Goal: Information Seeking & Learning: Find specific fact

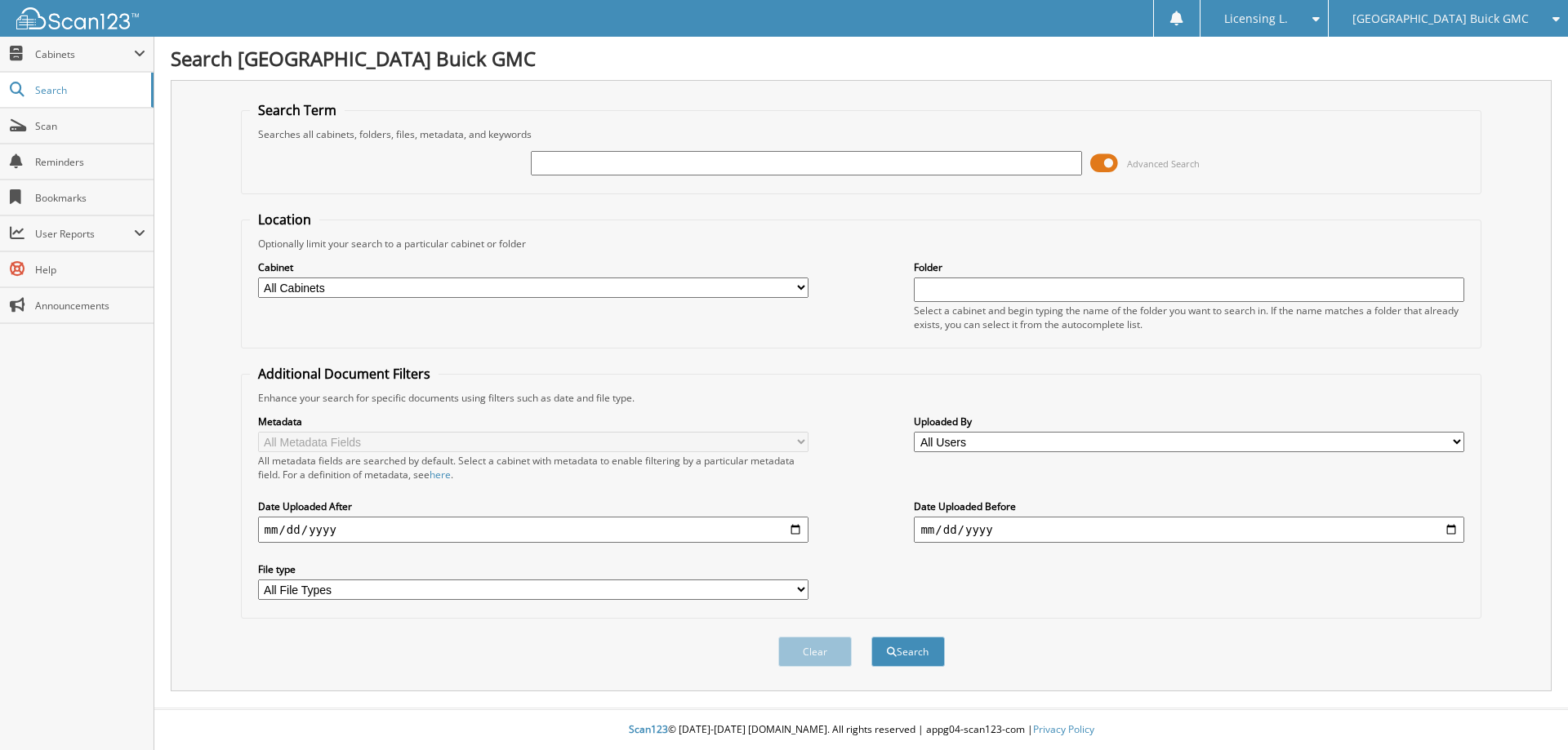
click at [634, 160] on input "text" at bounding box center [806, 163] width 550 height 25
type input "SINGH"
click at [1112, 162] on span at bounding box center [1104, 163] width 28 height 25
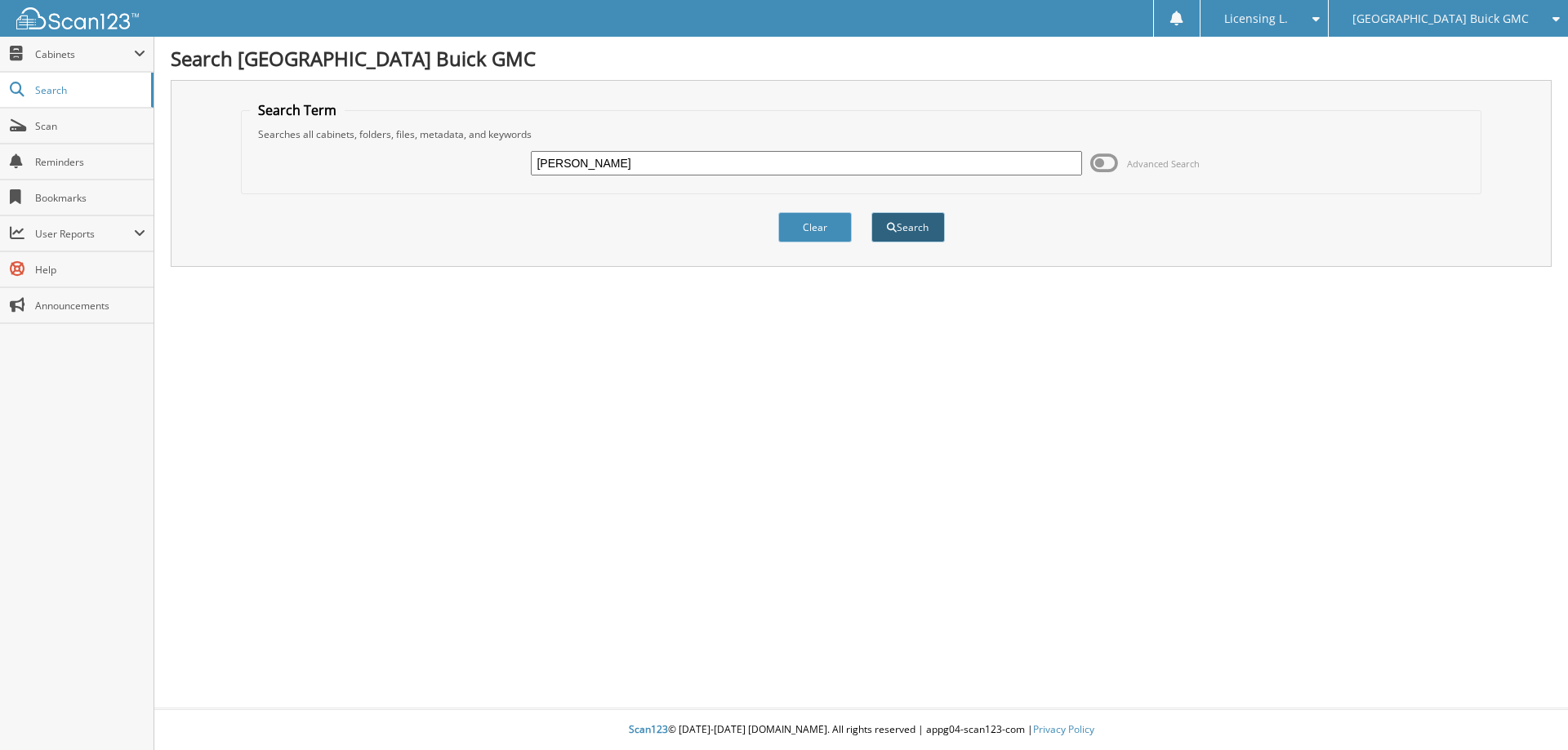
click at [913, 227] on button "Search" at bounding box center [908, 227] width 74 height 30
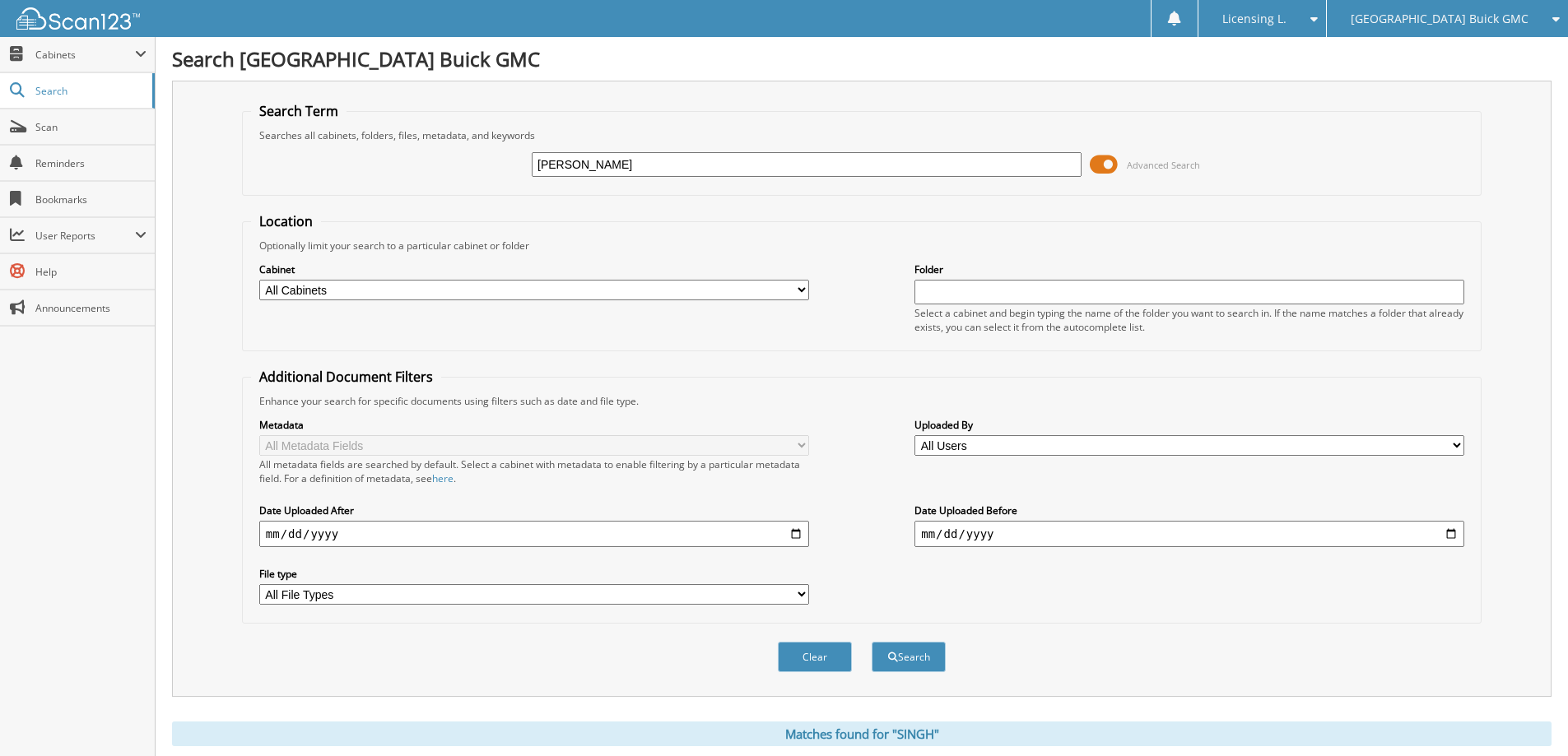
click at [1108, 163] on span at bounding box center [1104, 164] width 28 height 25
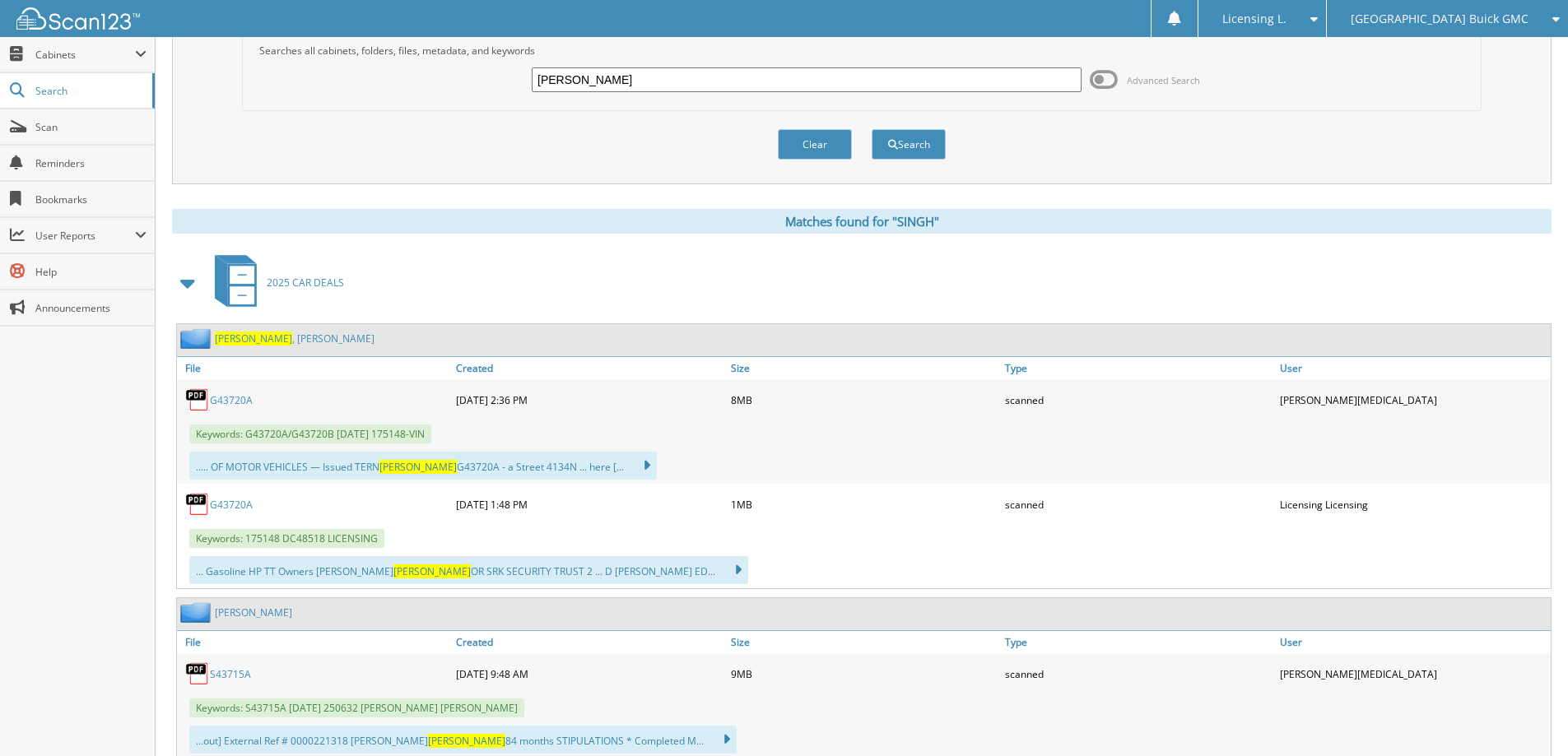
scroll to position [164, 0]
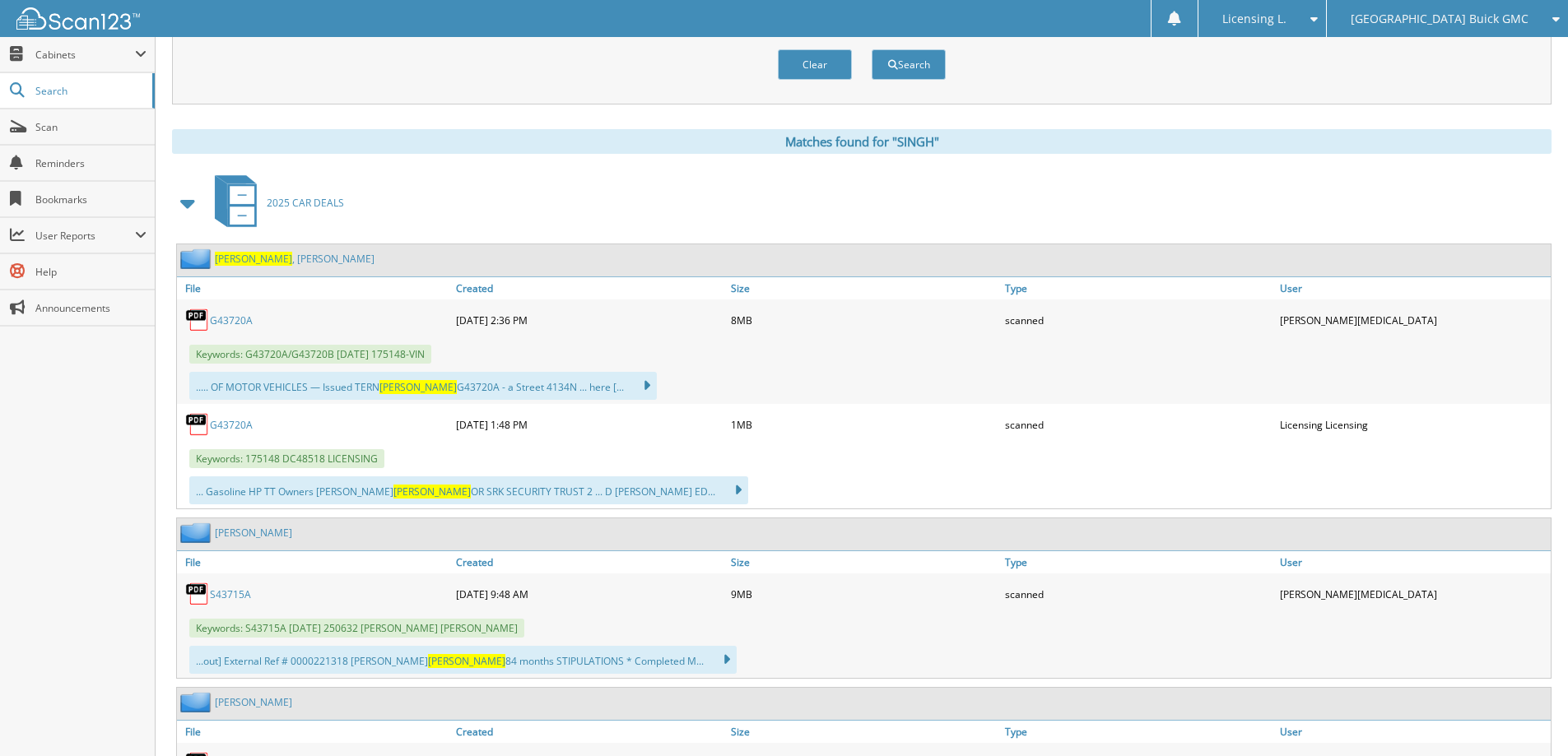
click at [235, 421] on link "G43720A" at bounding box center [231, 425] width 42 height 14
click at [240, 420] on link "G43720A" at bounding box center [231, 425] width 42 height 14
click at [221, 422] on link "G43720A" at bounding box center [231, 425] width 42 height 14
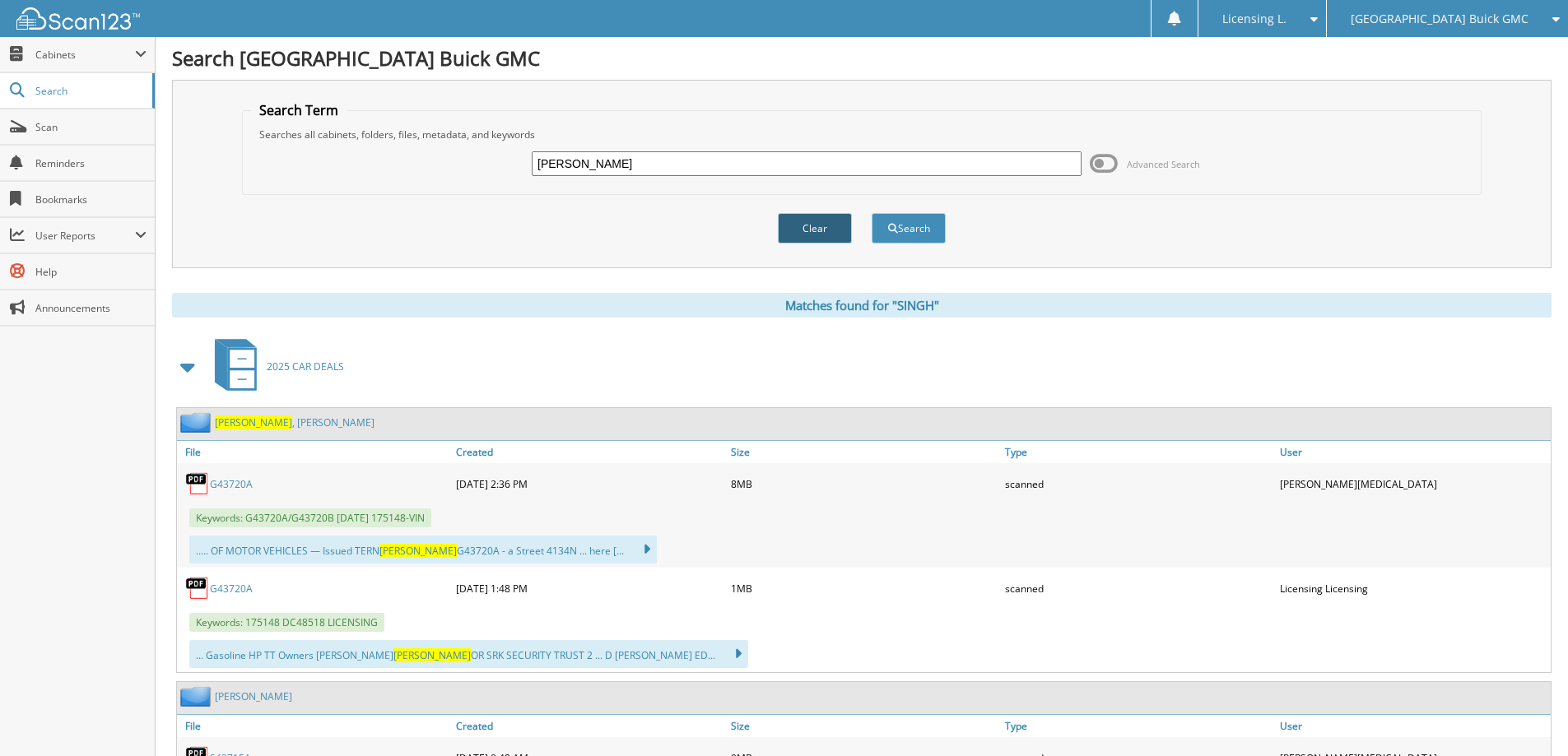
scroll to position [0, 0]
click at [621, 166] on input "[PERSON_NAME]" at bounding box center [807, 164] width 549 height 25
type input "S"
type input "FURT"
type input "FURTADO"
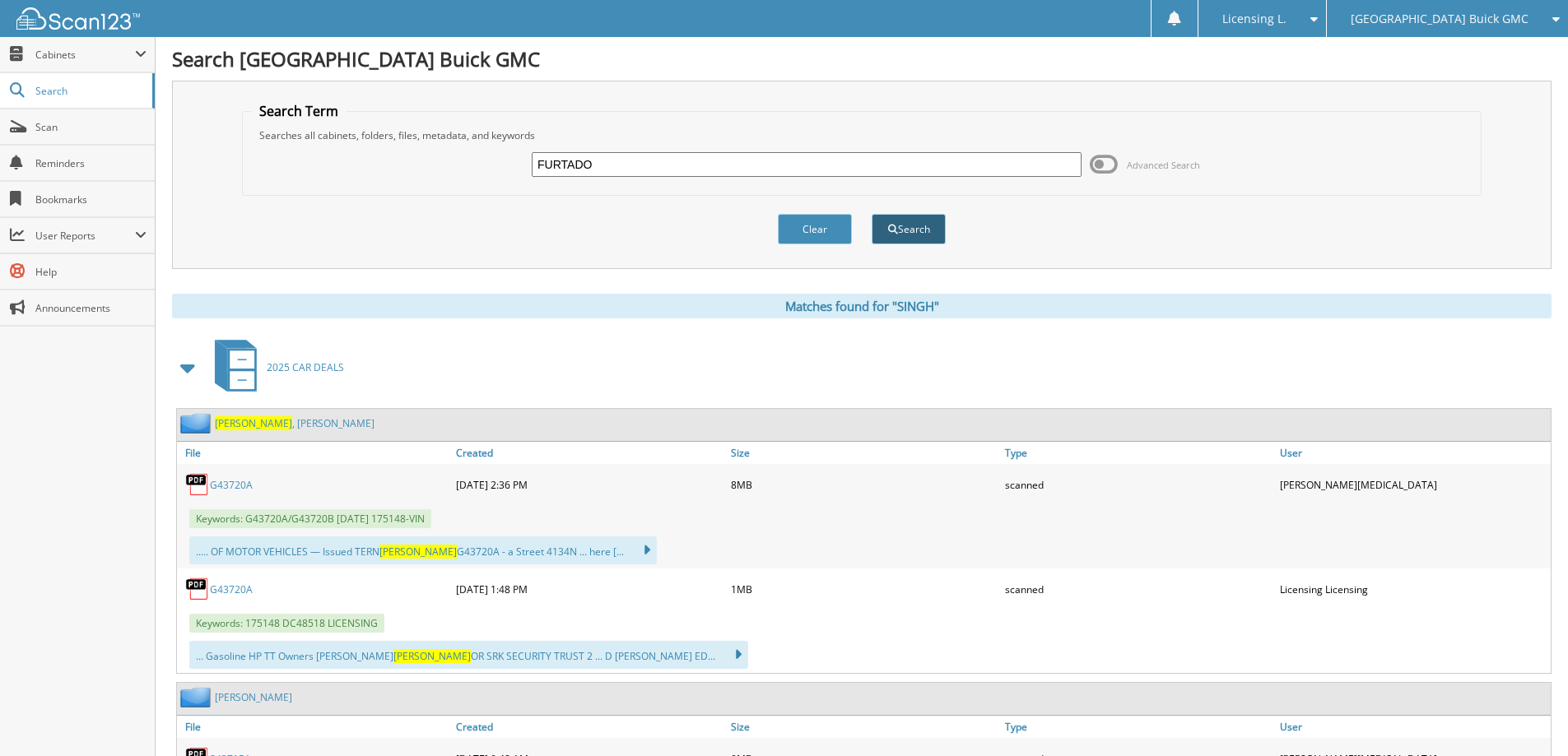
click at [914, 231] on button "Search" at bounding box center [909, 229] width 74 height 30
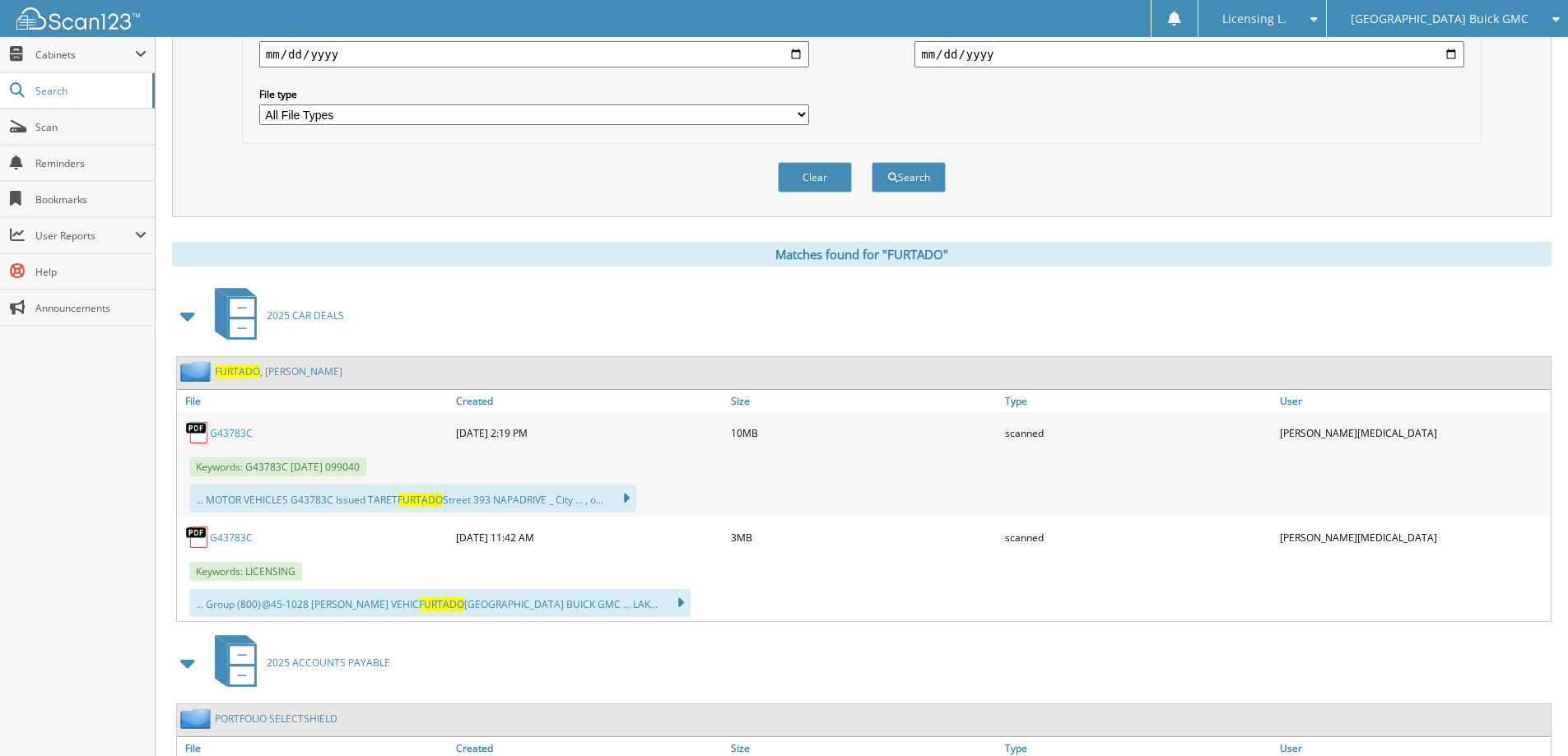
scroll to position [494, 0]
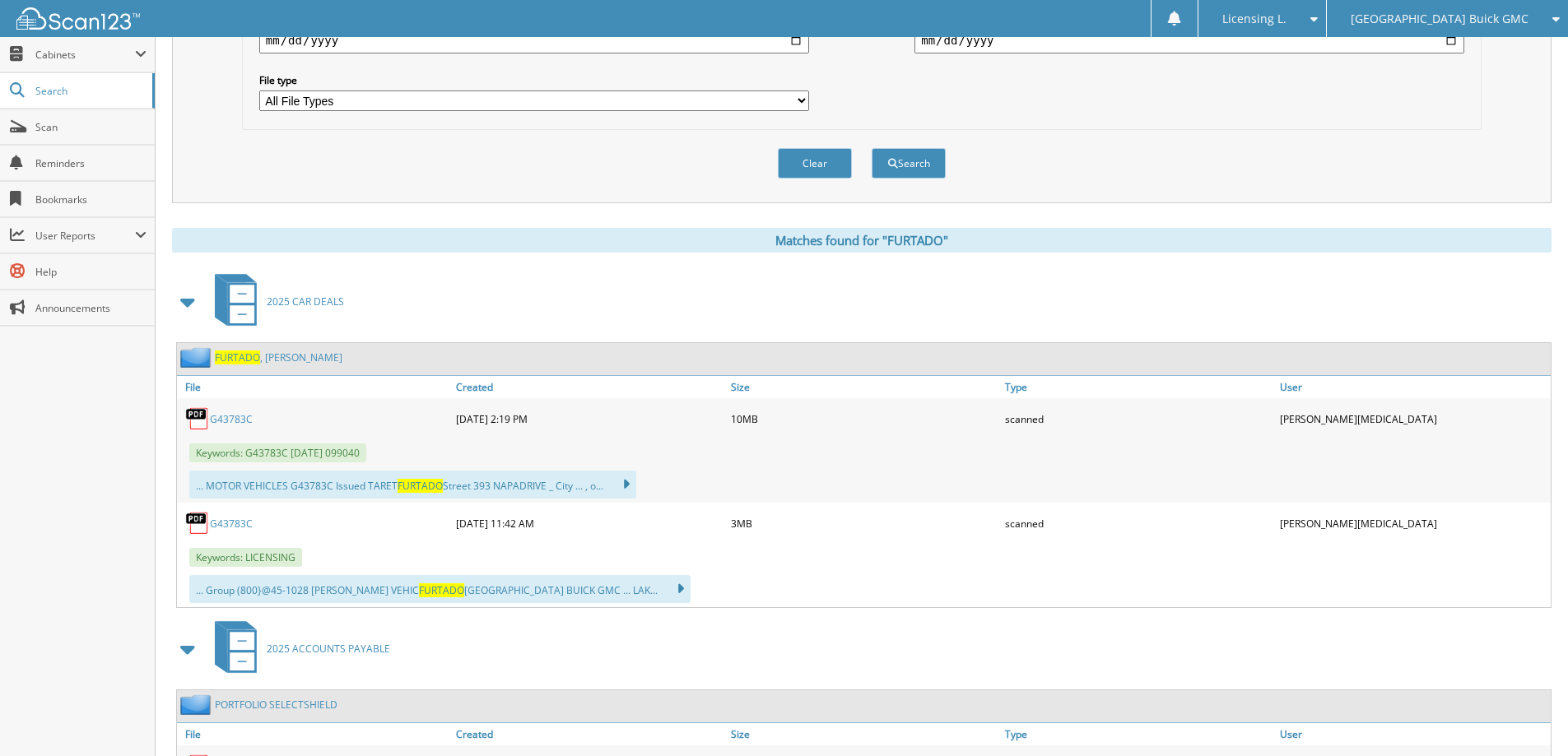
click at [224, 525] on link "G43783C" at bounding box center [231, 524] width 42 height 14
click at [225, 526] on link "G43783C" at bounding box center [231, 524] width 42 height 14
click at [233, 518] on link "G43783C" at bounding box center [231, 524] width 42 height 14
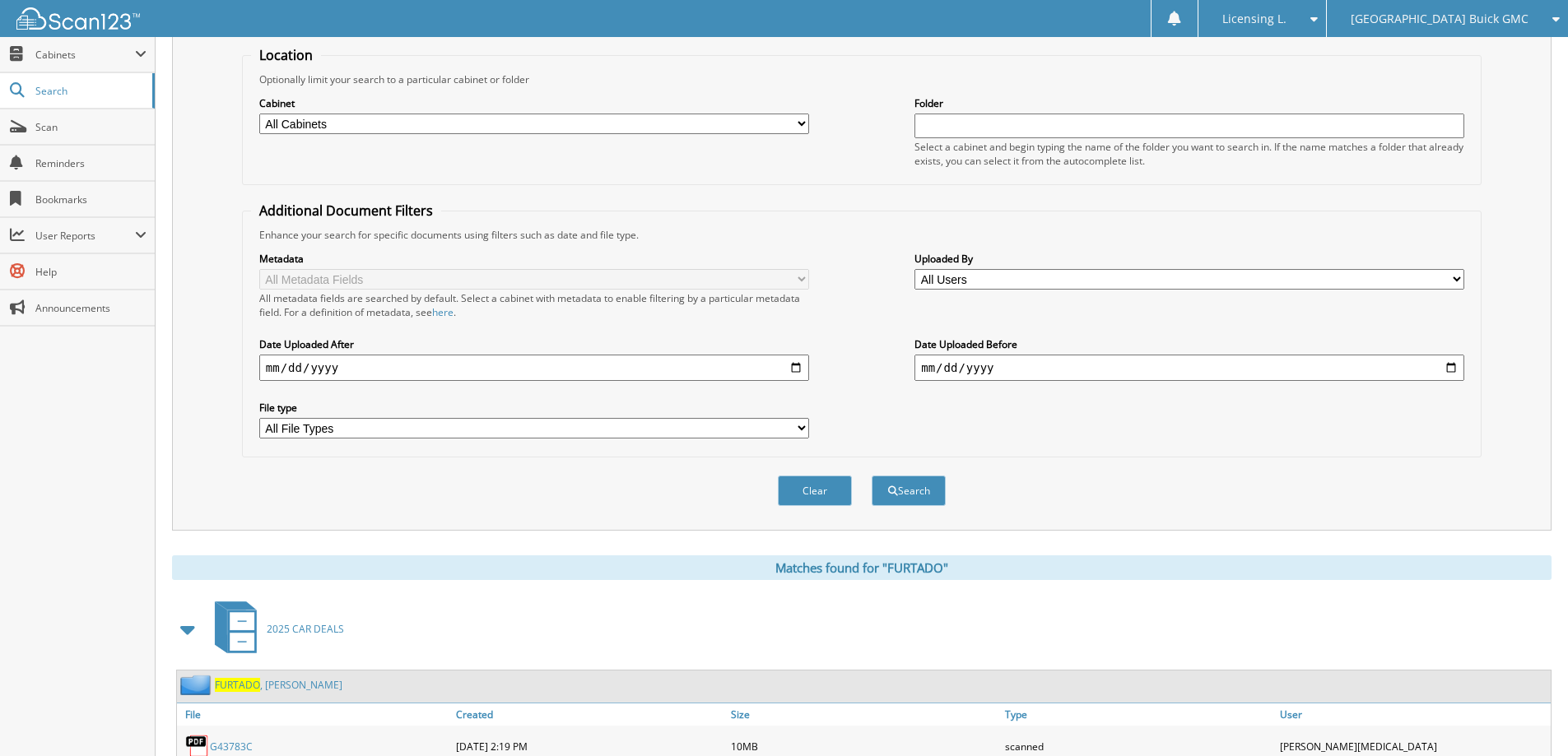
scroll to position [164, 0]
